Goal: Information Seeking & Learning: Learn about a topic

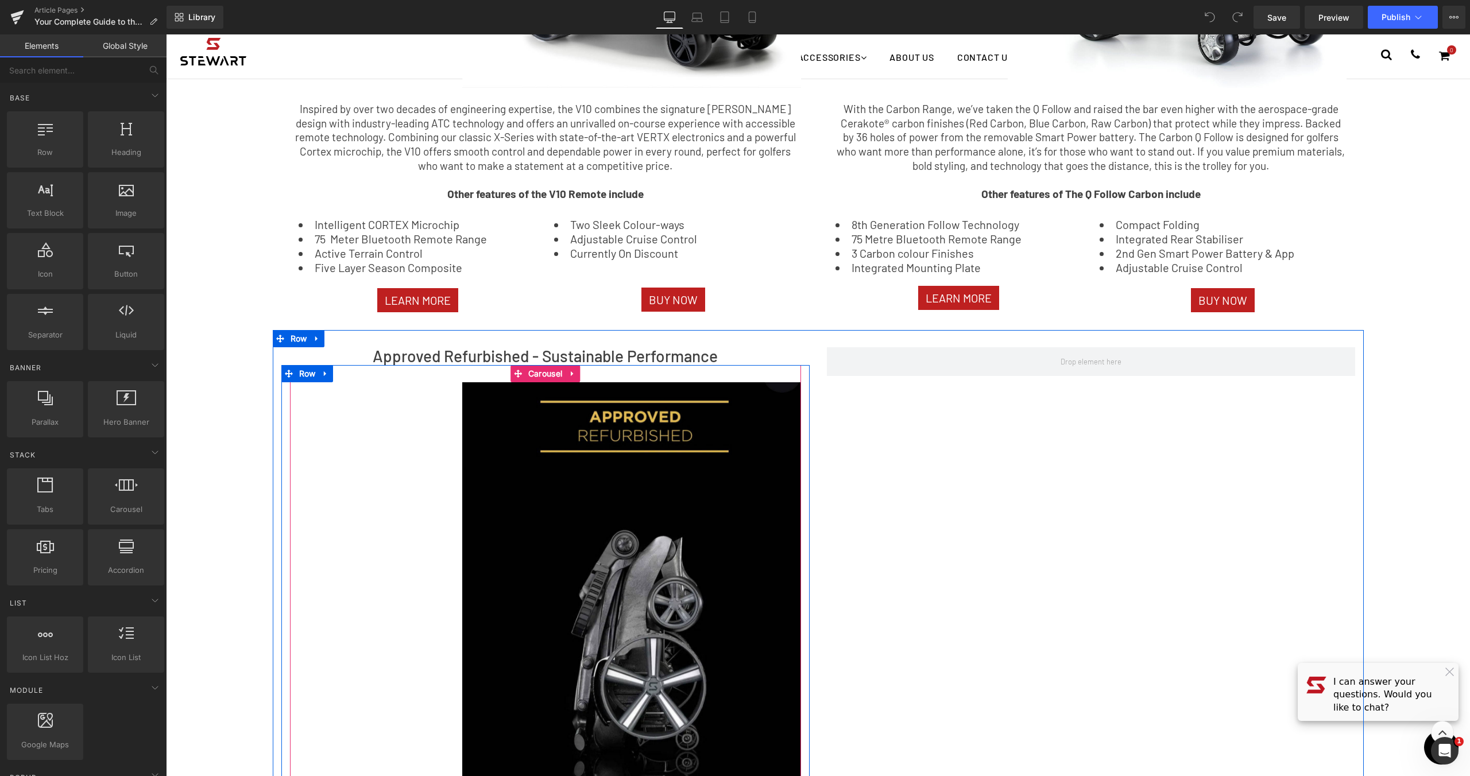
scroll to position [1563, 0]
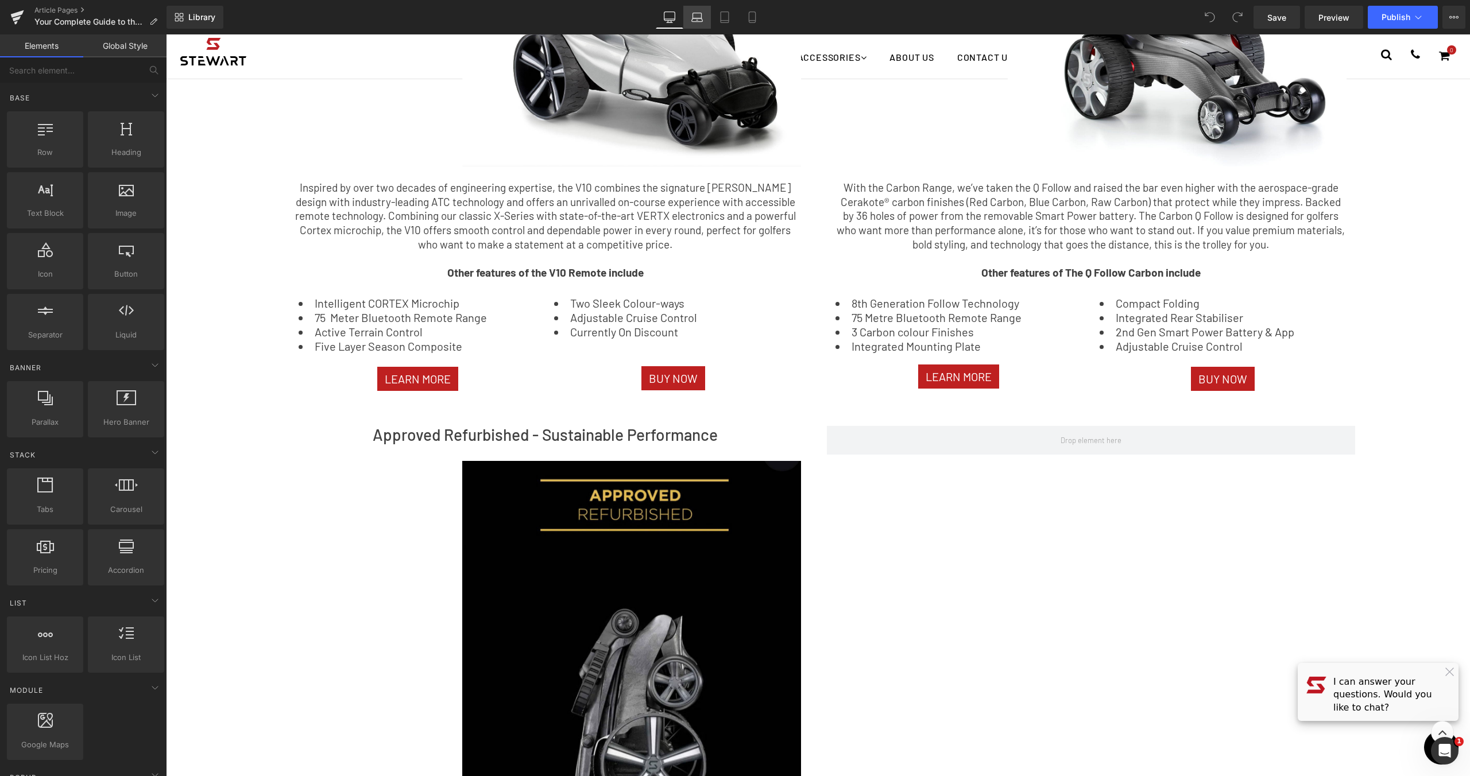
click at [706, 11] on link "Laptop" at bounding box center [697, 17] width 28 height 23
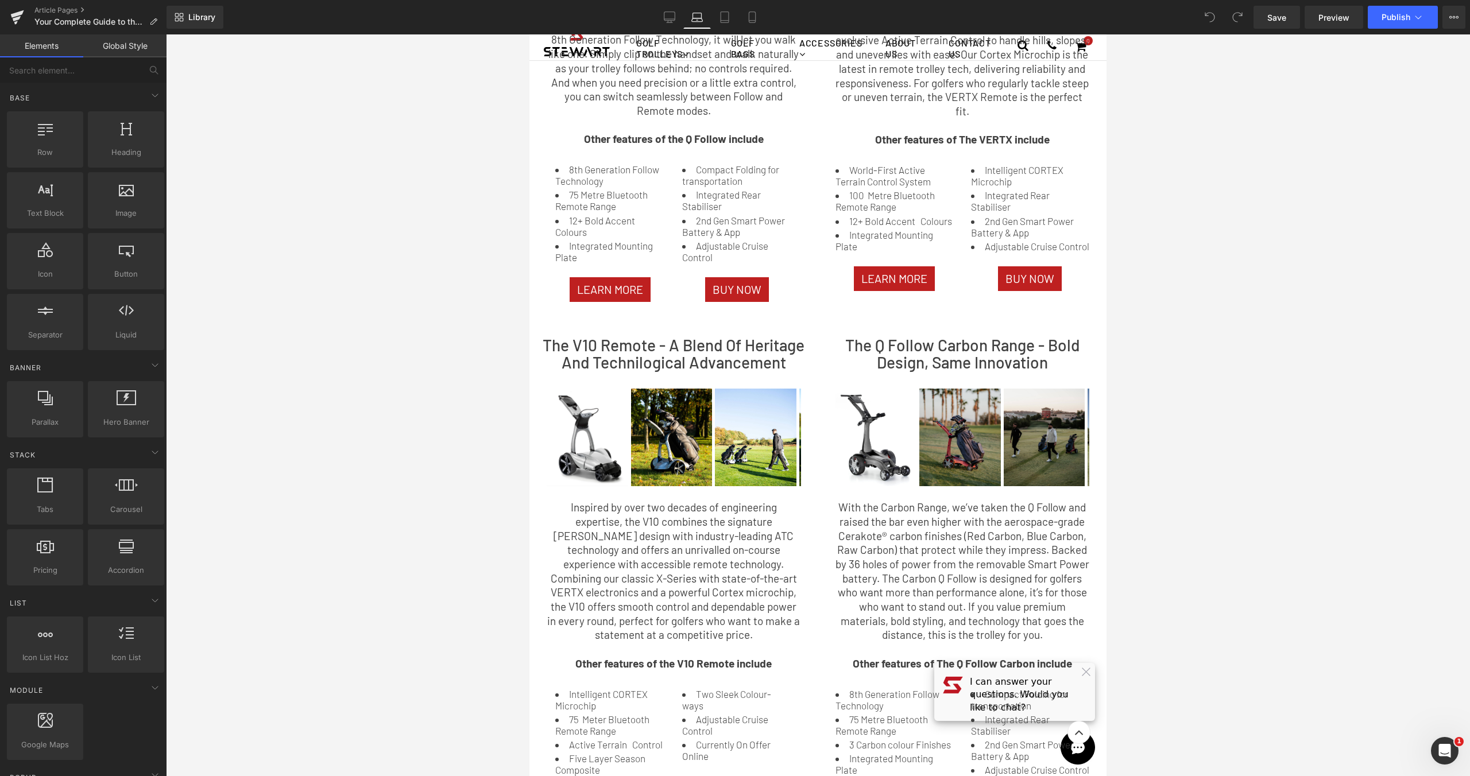
scroll to position [583, 0]
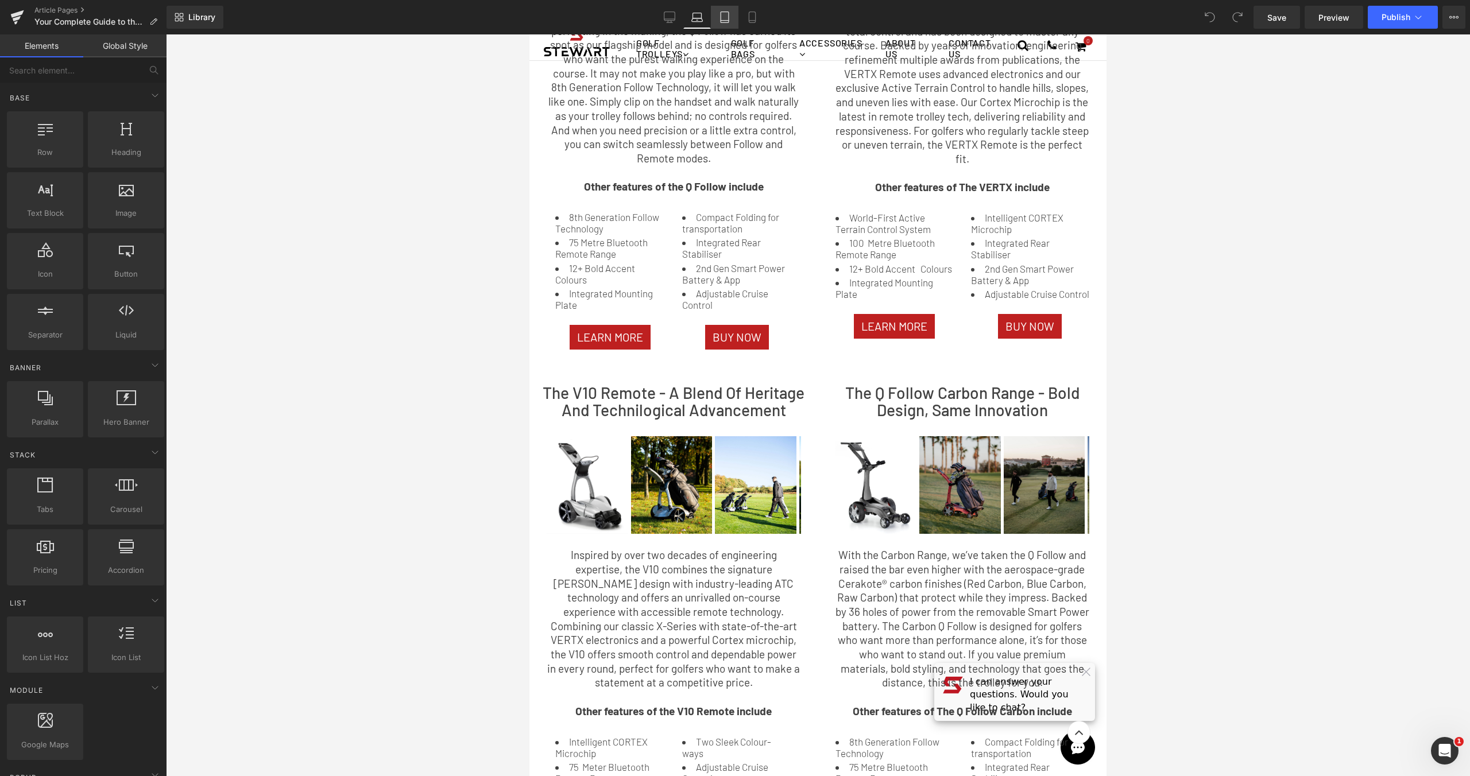
click at [737, 12] on link "Tablet" at bounding box center [725, 17] width 28 height 23
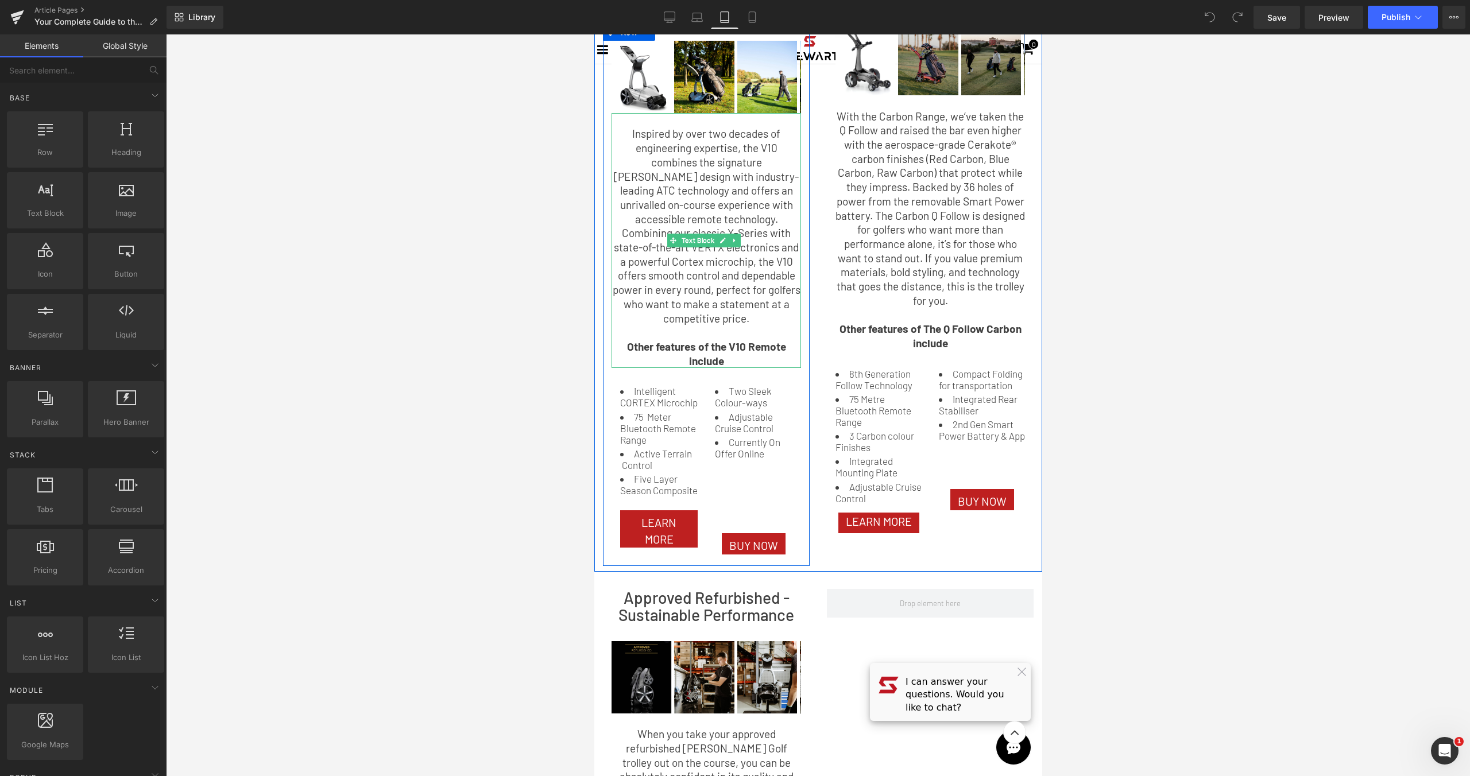
scroll to position [1310, 0]
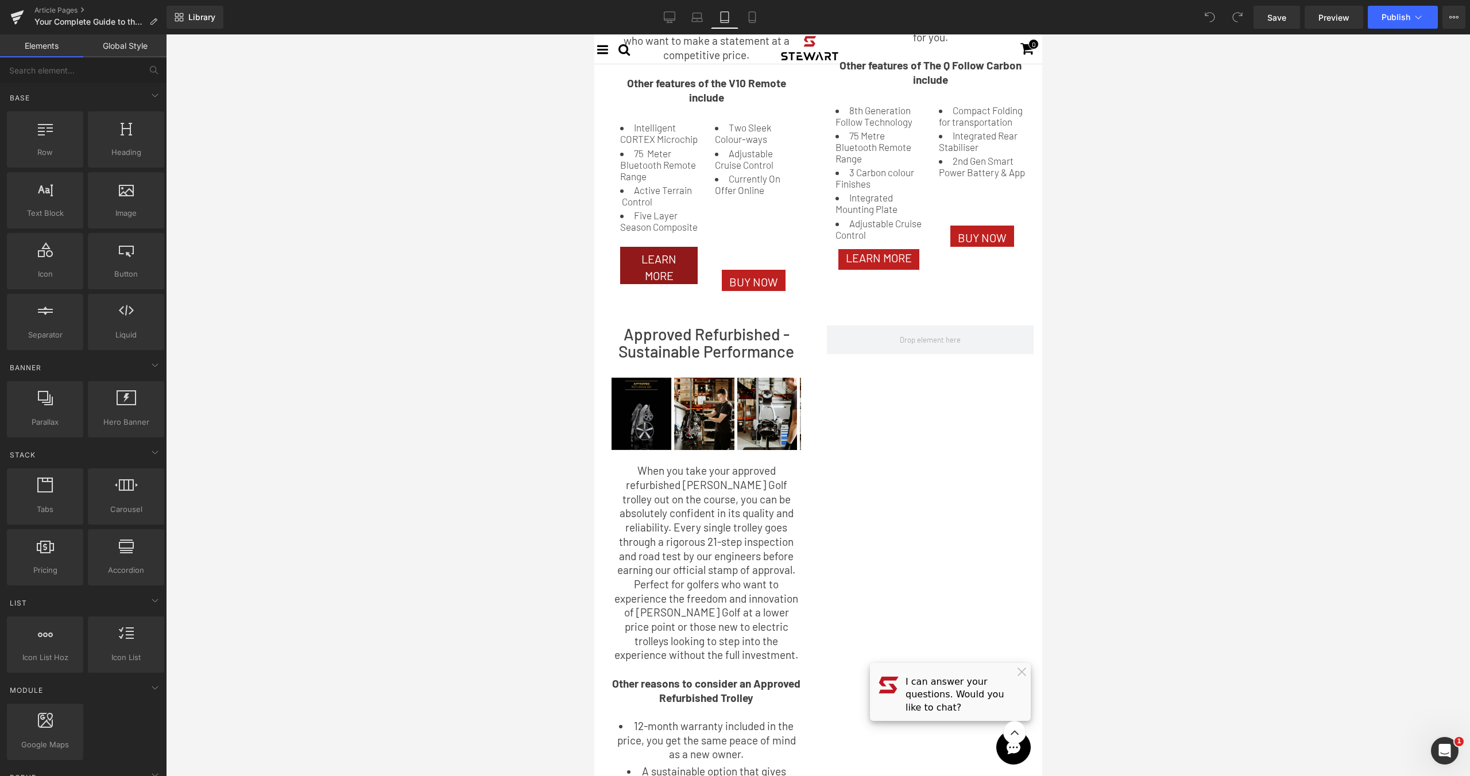
click at [678, 269] on li at bounding box center [677, 266] width 12 height 14
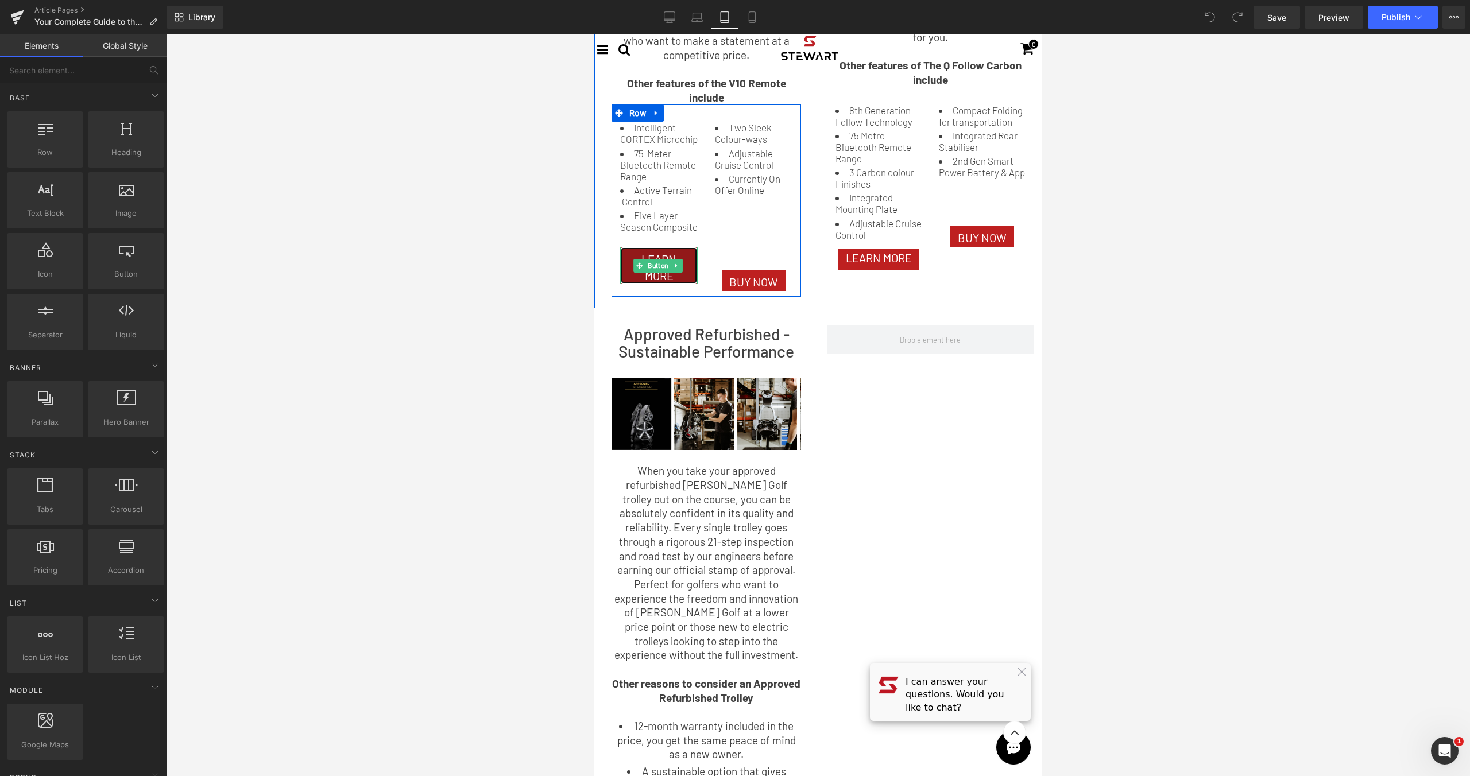
click at [687, 269] on span "LEARN MORE" at bounding box center [658, 267] width 63 height 33
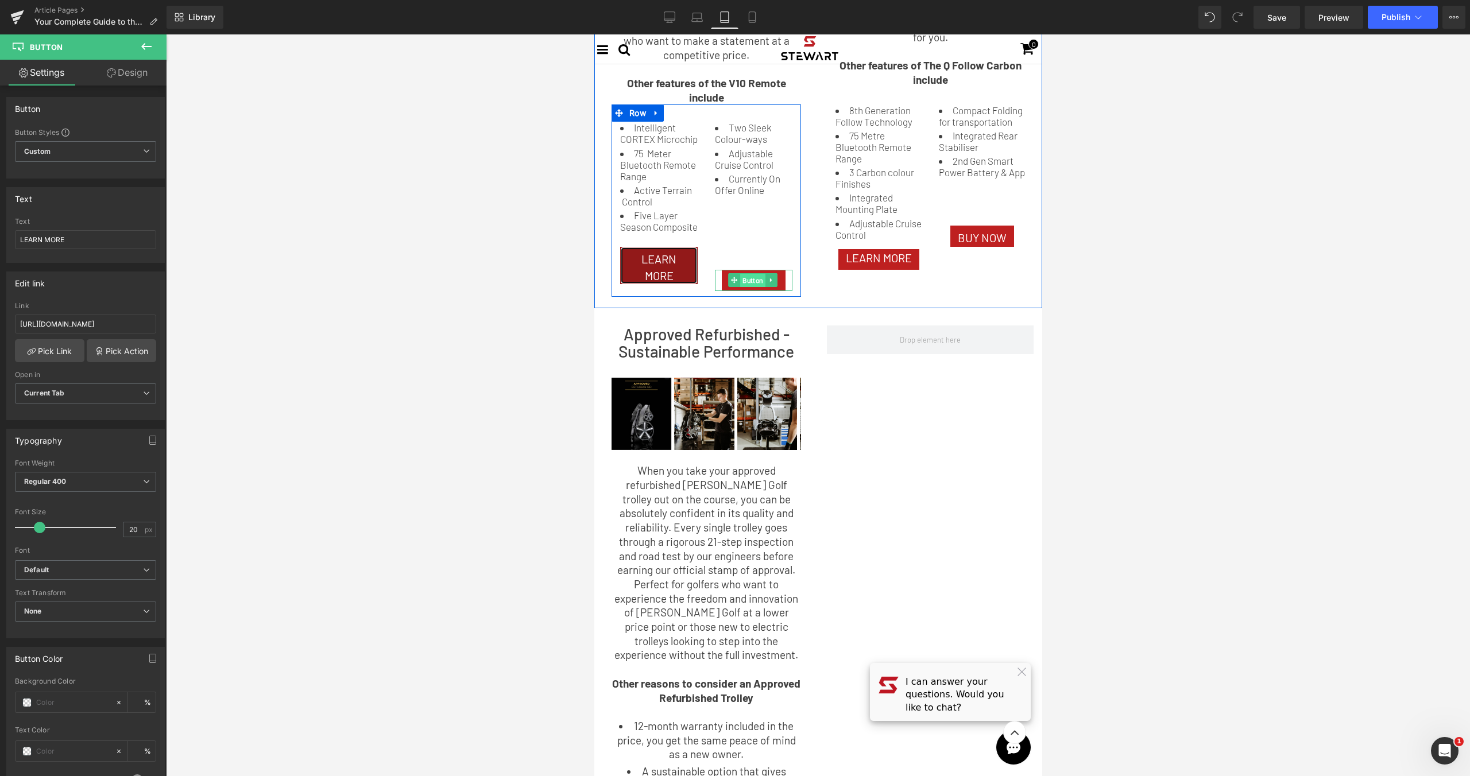
click at [749, 274] on span "Button" at bounding box center [752, 281] width 25 height 14
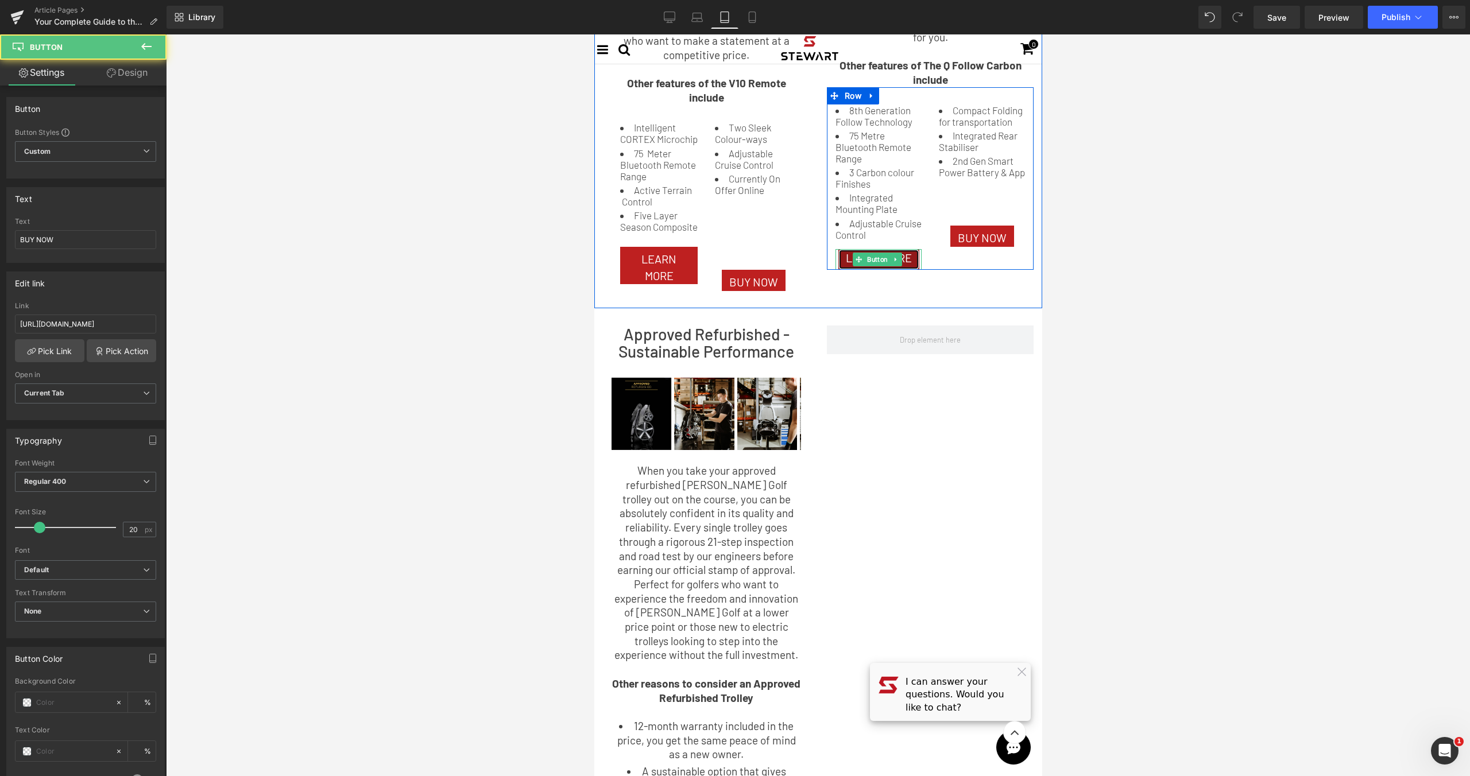
click at [845, 251] on span "LEARN MORE" at bounding box center [878, 258] width 66 height 17
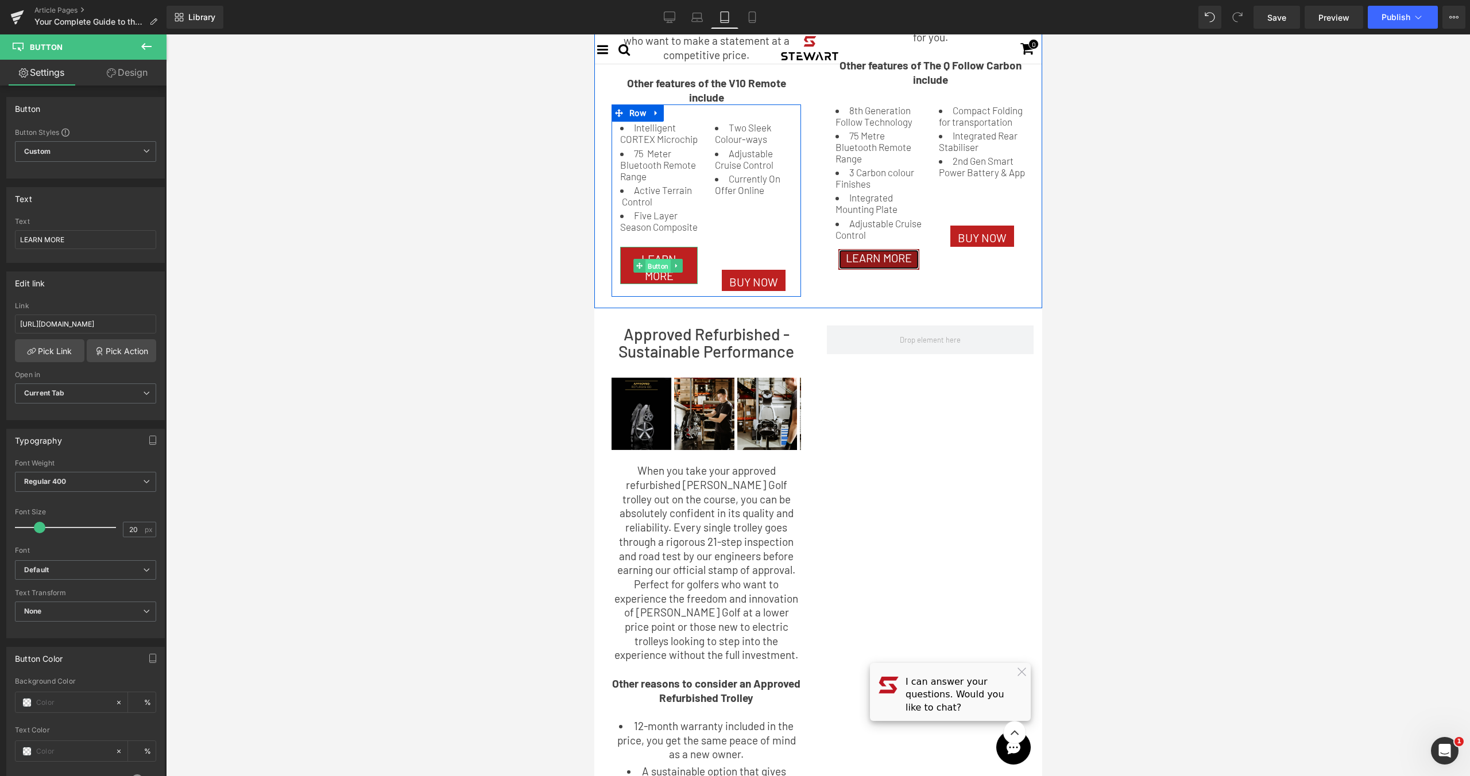
click at [660, 268] on span "Button" at bounding box center [657, 267] width 25 height 14
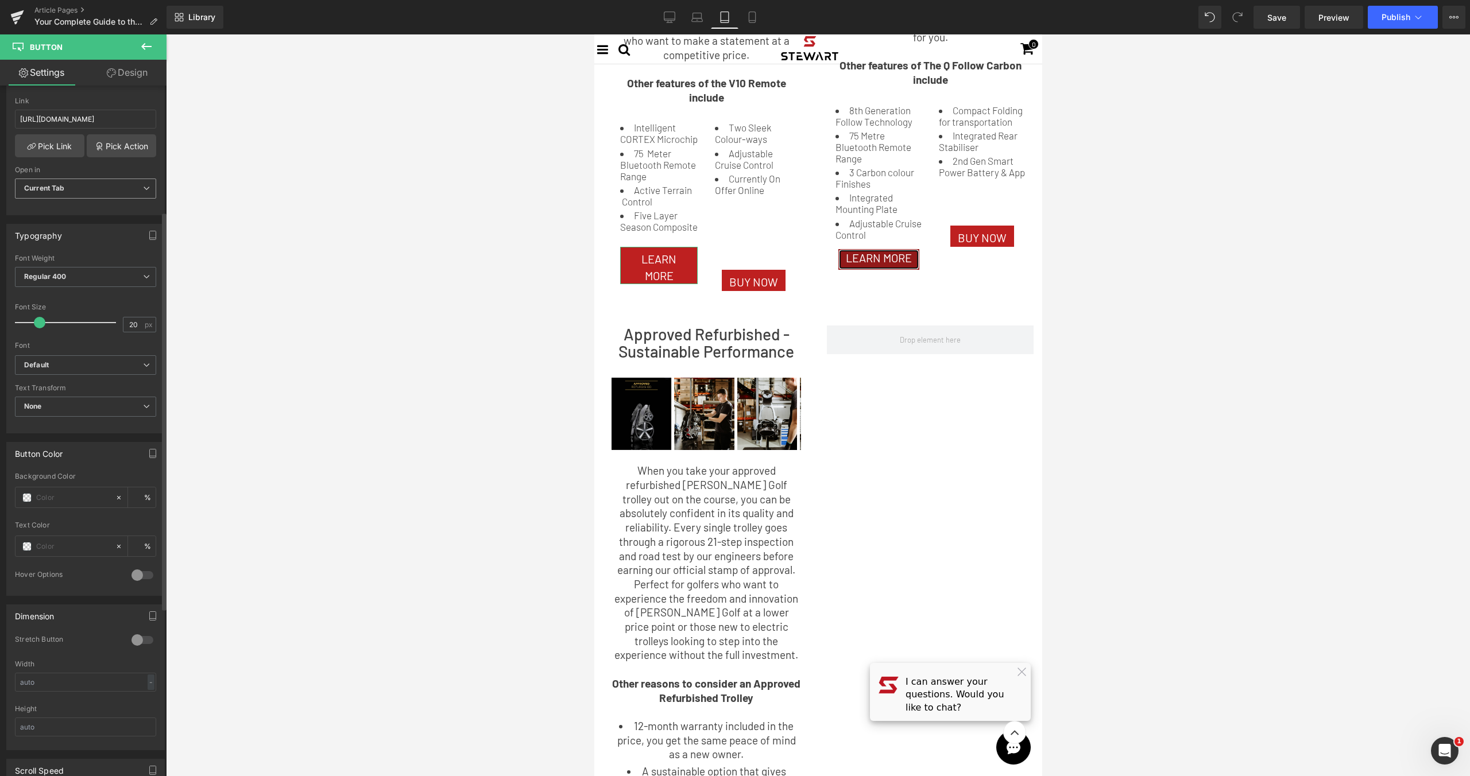
scroll to position [311, 0]
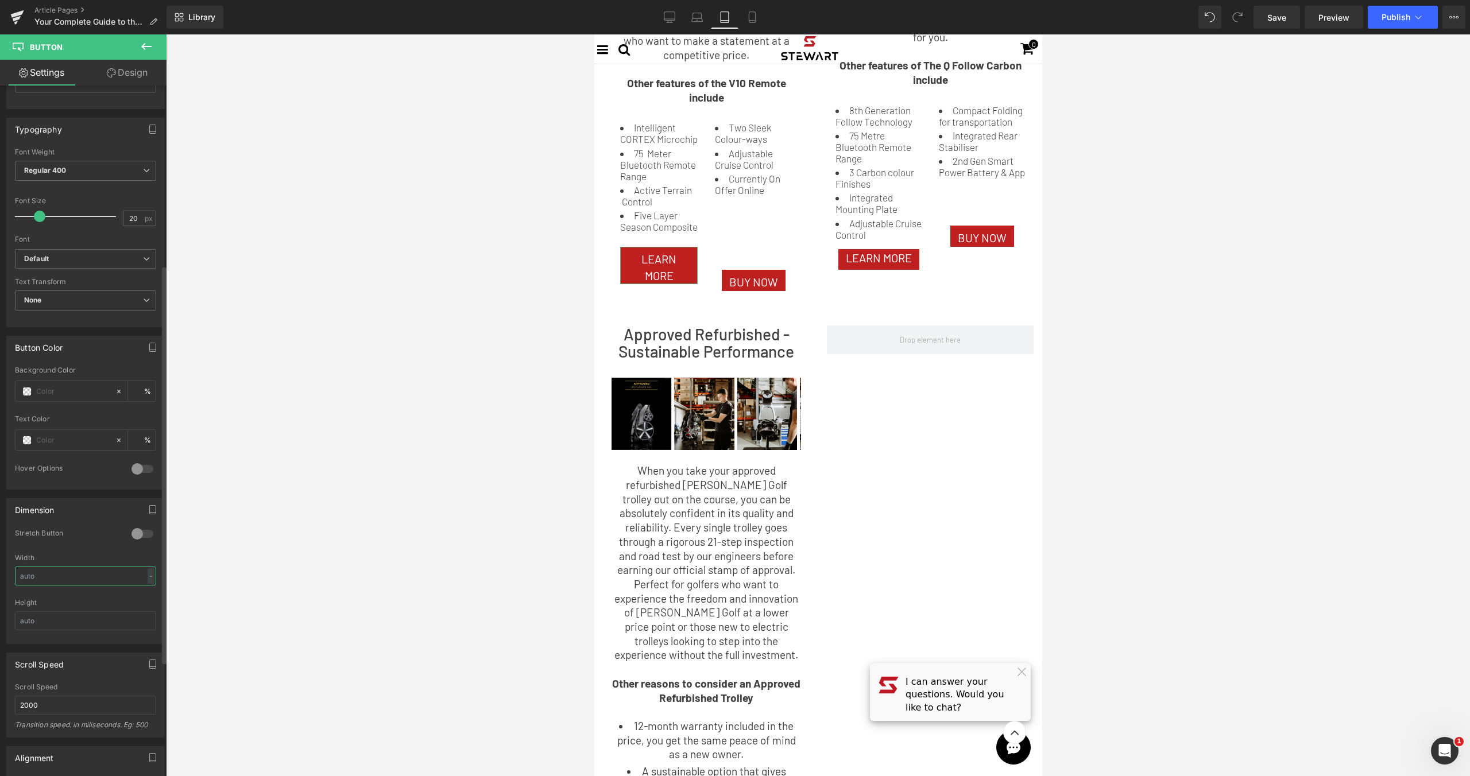
click at [63, 575] on input "text" at bounding box center [85, 576] width 141 height 19
drag, startPoint x: 680, startPoint y: 21, endPoint x: 564, endPoint y: 178, distance: 195.0
click at [680, 21] on link "Desktop" at bounding box center [670, 17] width 28 height 23
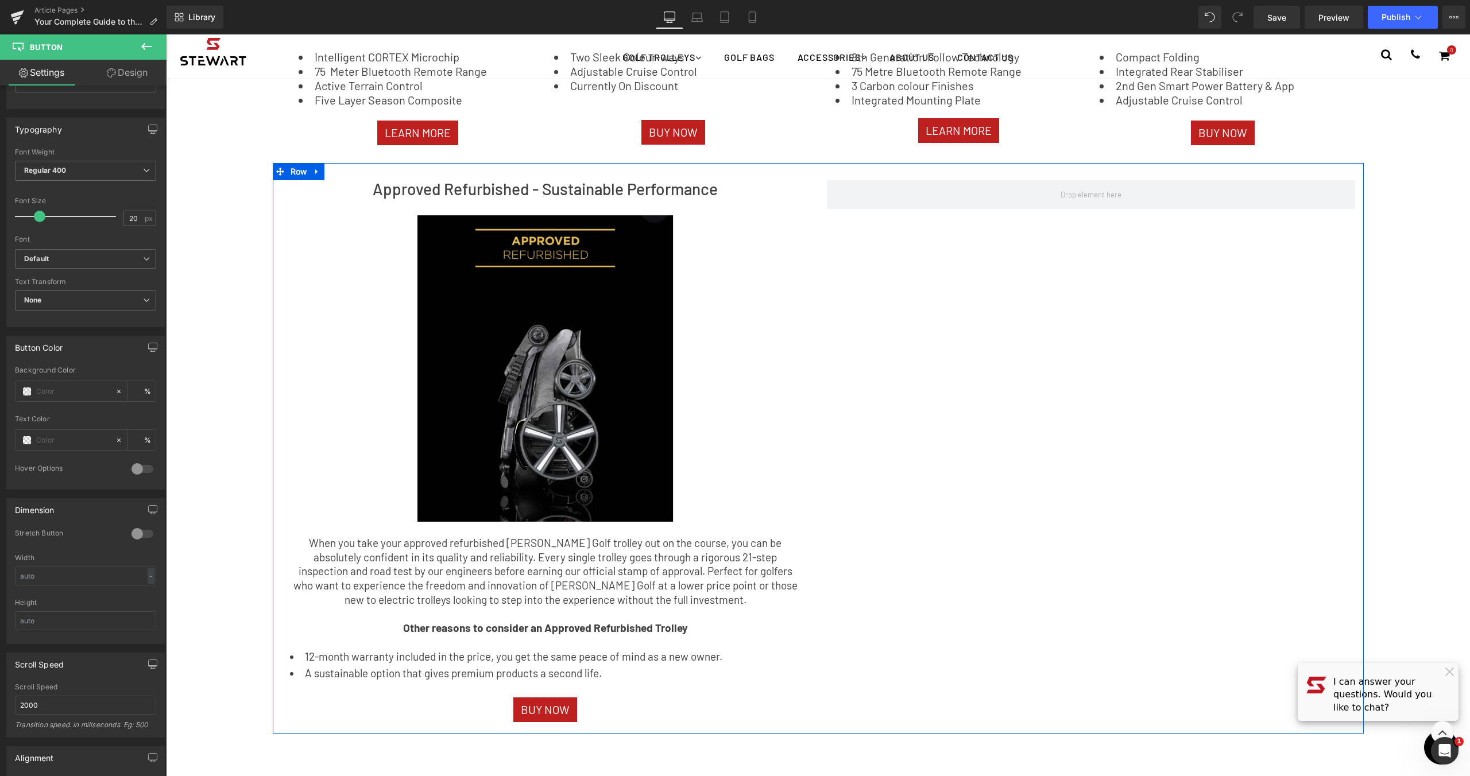
scroll to position [1480, 0]
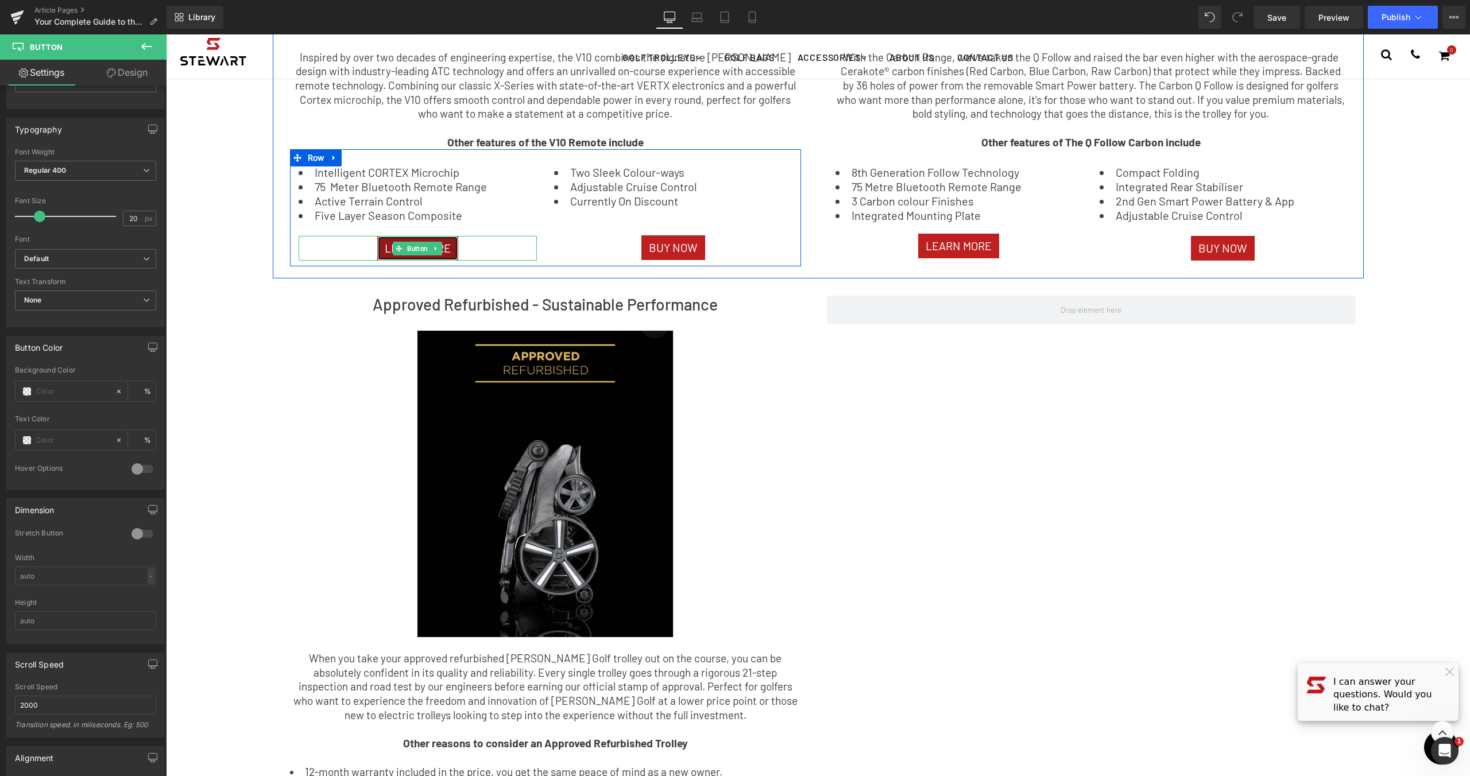
click at [421, 247] on span "LEARN MORE" at bounding box center [418, 248] width 66 height 17
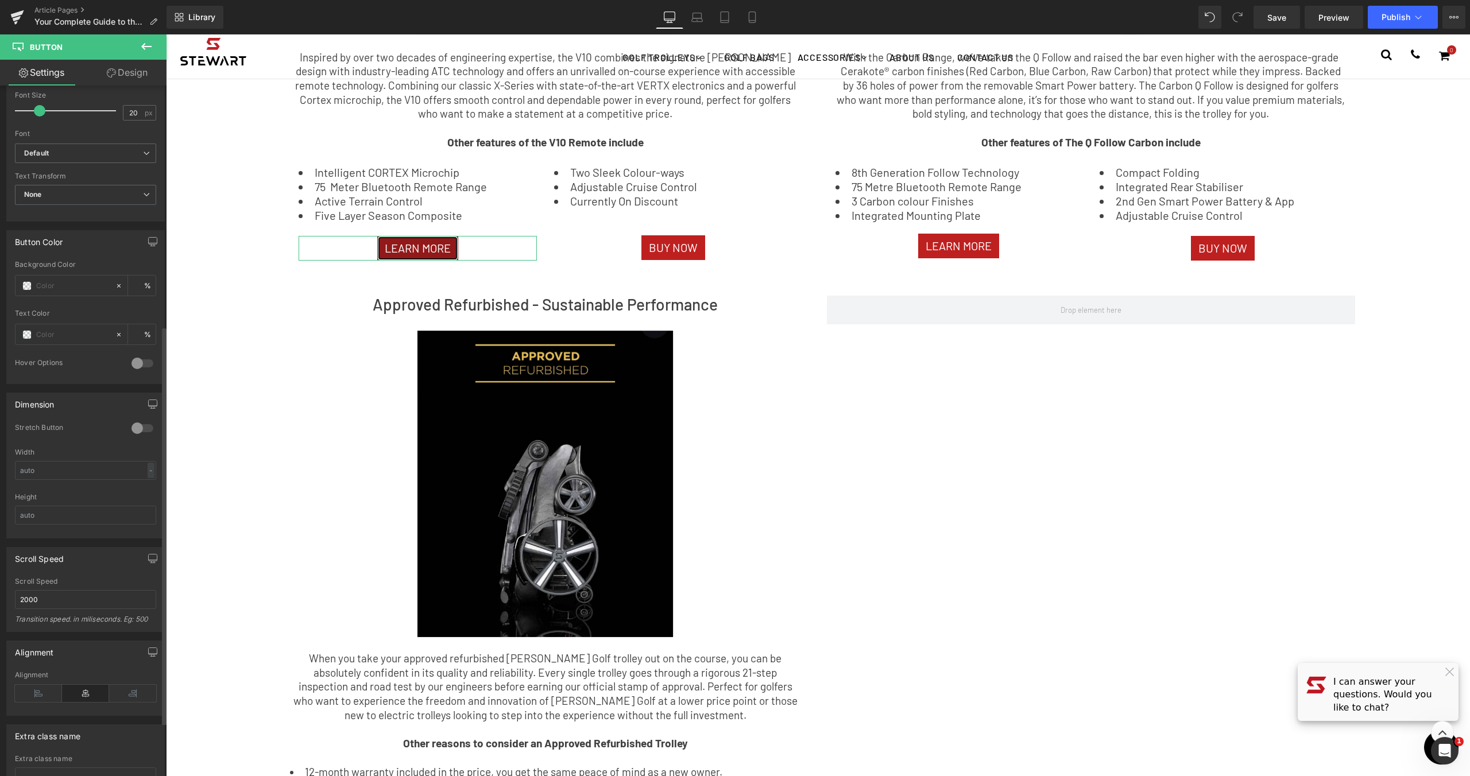
scroll to position [510, 0]
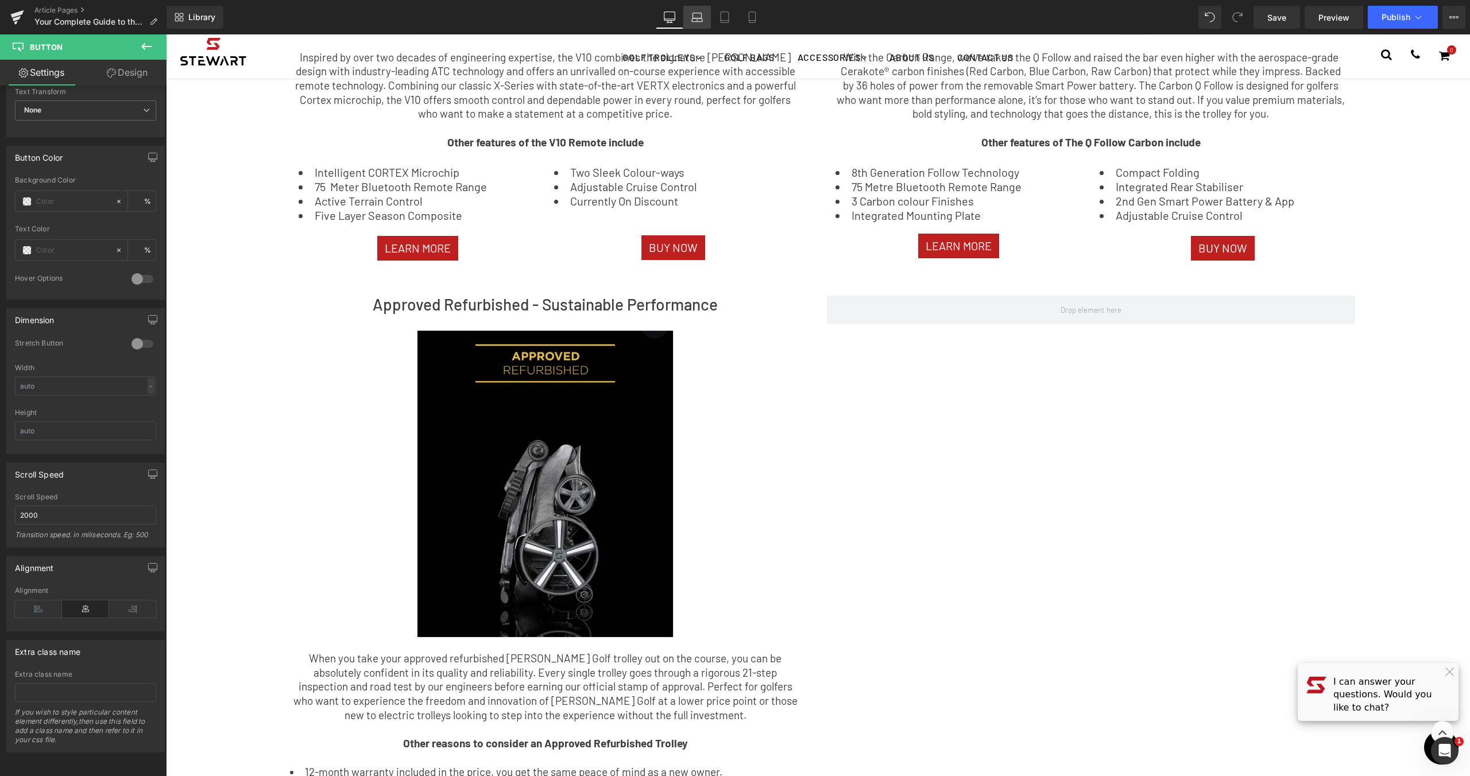
click at [702, 17] on icon at bounding box center [696, 16] width 11 height 11
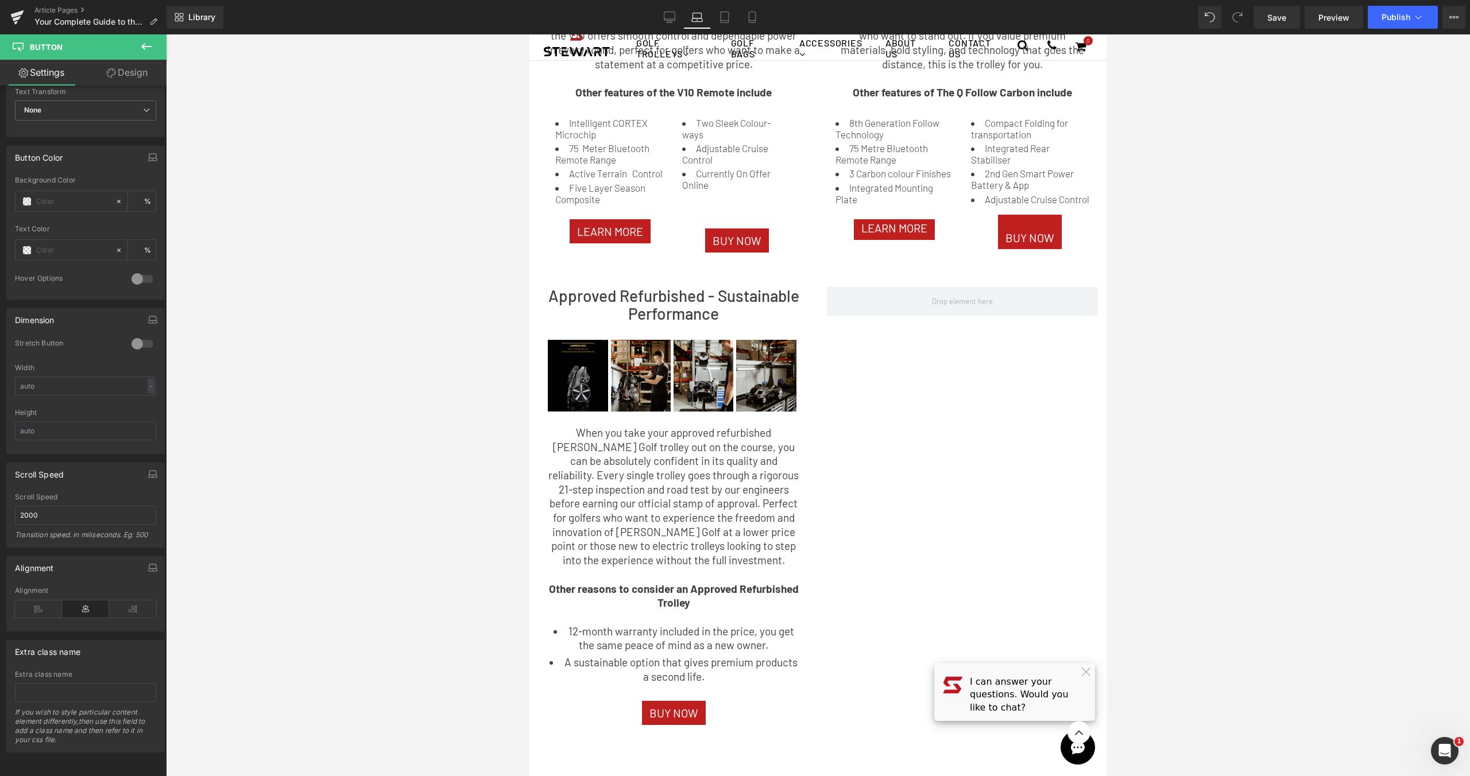
scroll to position [1202, 0]
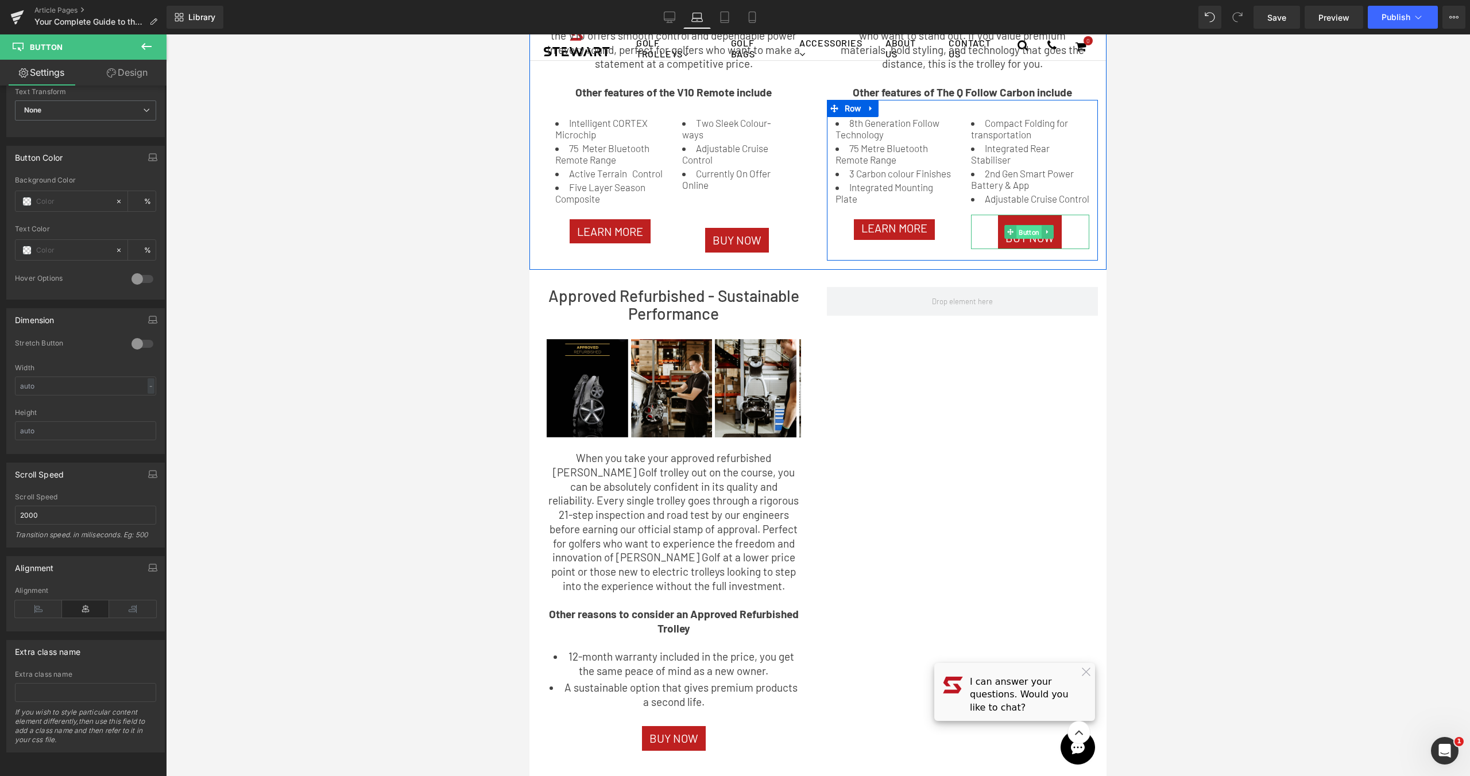
click at [1027, 234] on span "Button" at bounding box center [1028, 233] width 25 height 14
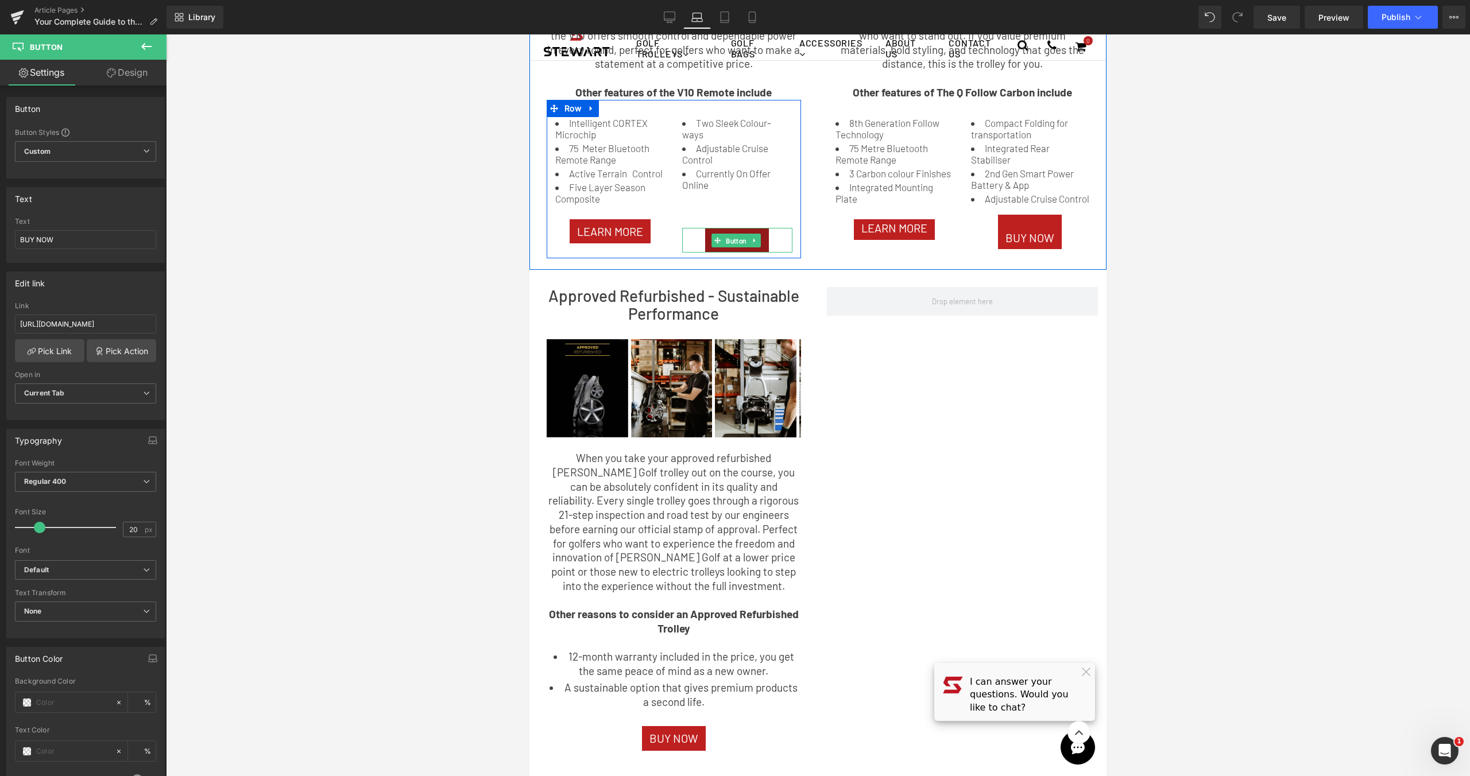
click at [741, 241] on span "Button" at bounding box center [735, 241] width 25 height 14
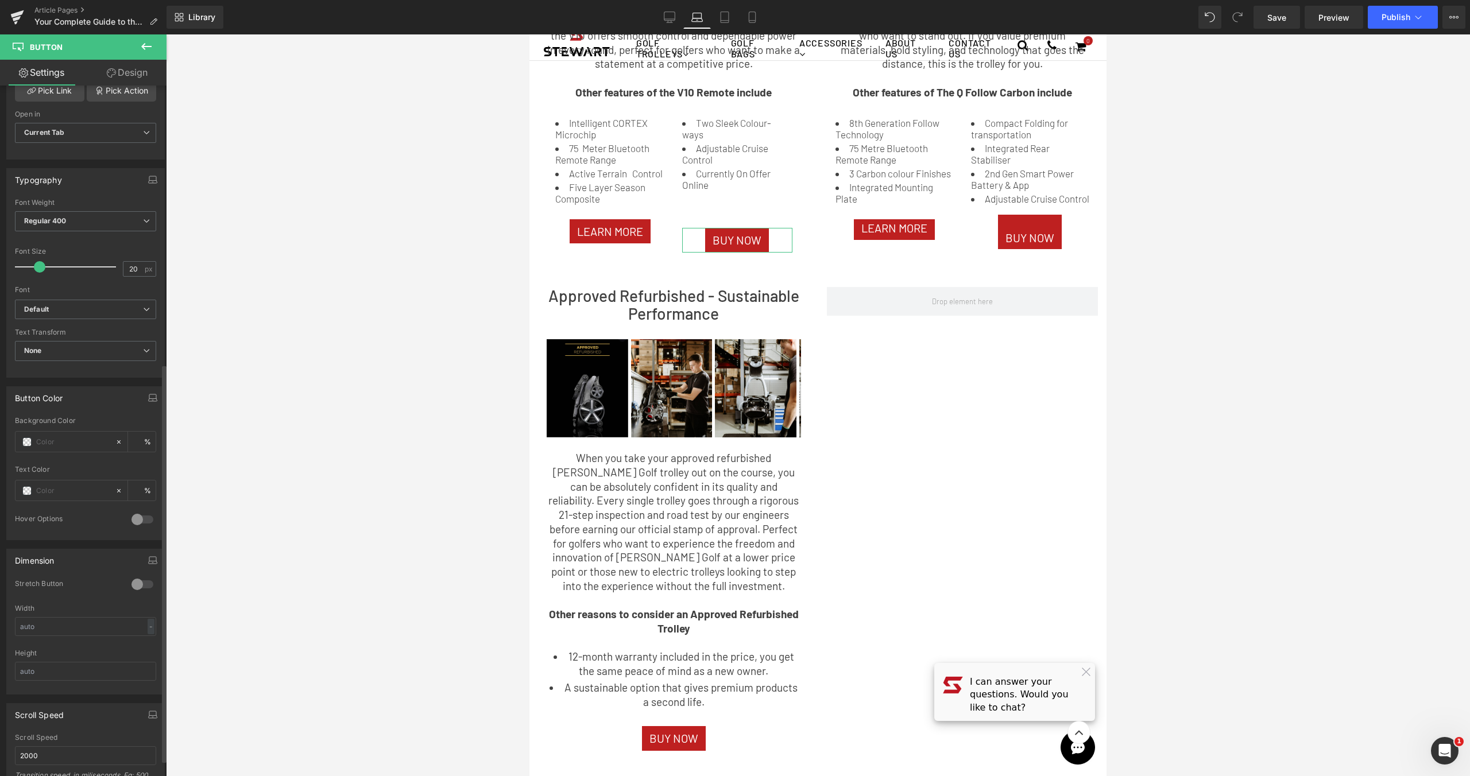
scroll to position [510, 0]
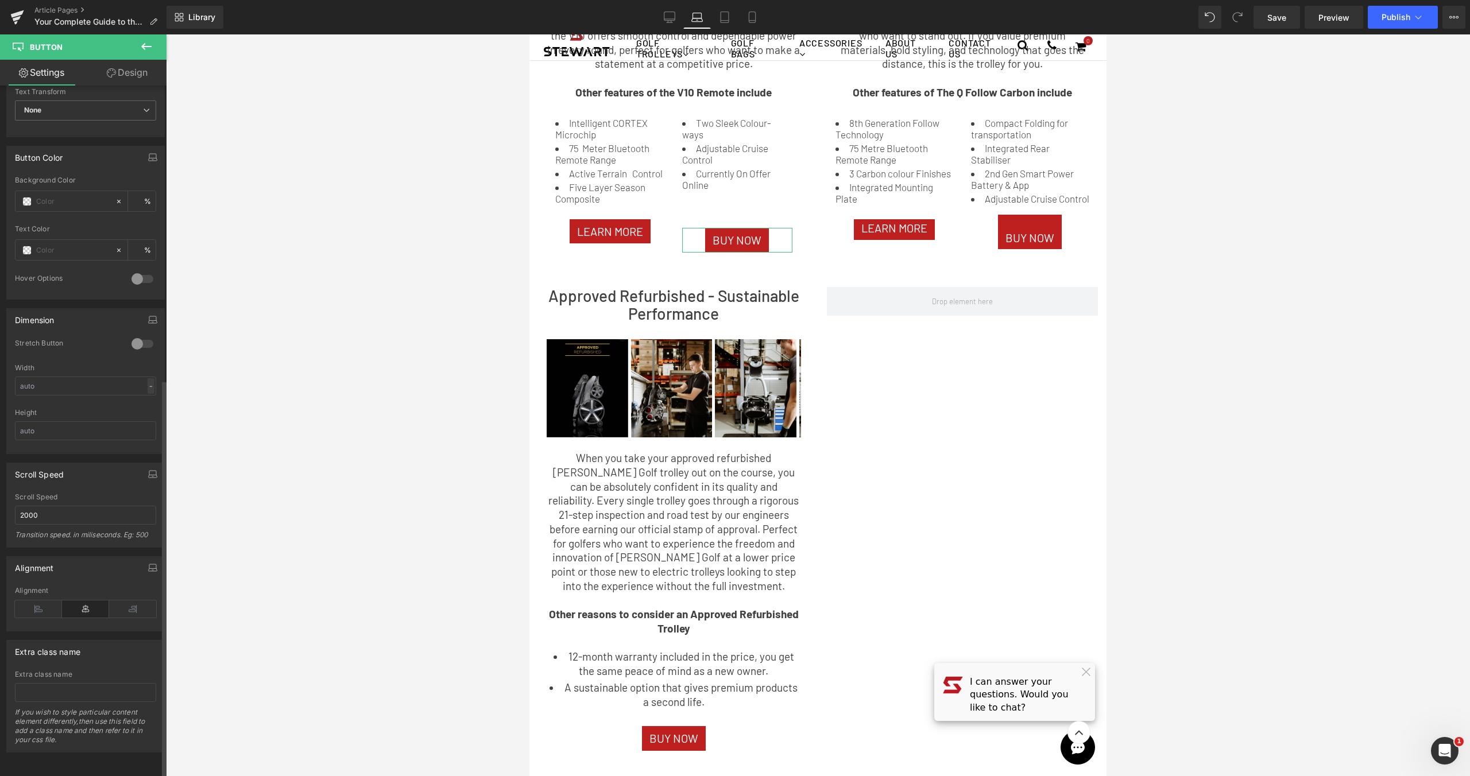
click at [148, 380] on div "-" at bounding box center [151, 386] width 7 height 16
click at [146, 412] on li "px" at bounding box center [148, 420] width 14 height 17
click at [149, 381] on div "px" at bounding box center [148, 386] width 11 height 16
click at [148, 396] on li "%" at bounding box center [148, 404] width 14 height 17
click at [256, 376] on div at bounding box center [818, 405] width 1304 height 742
